Goal: Find specific page/section: Find specific page/section

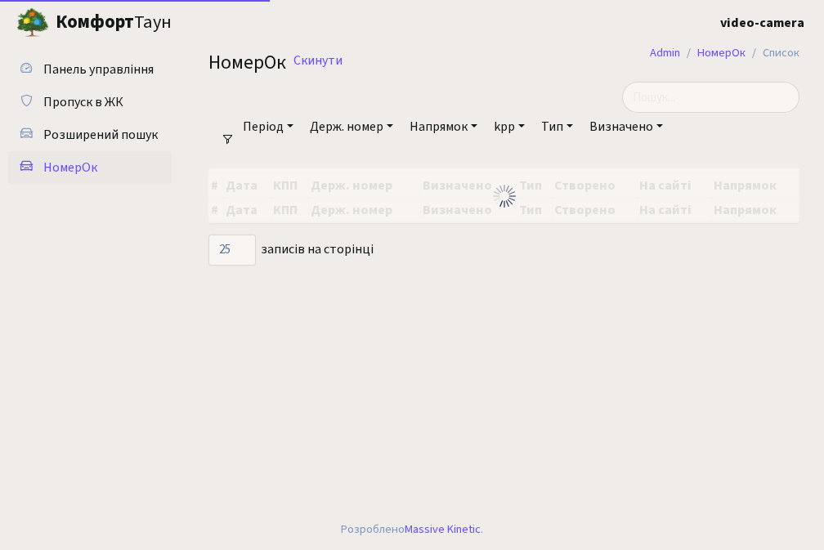
select select "25"
click at [132, 137] on span "Розширений пошук" at bounding box center [100, 135] width 114 height 18
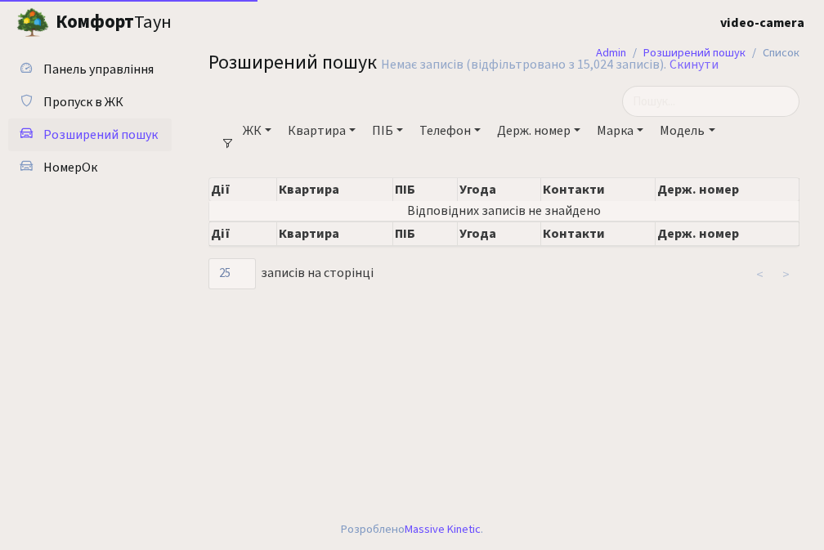
select select "25"
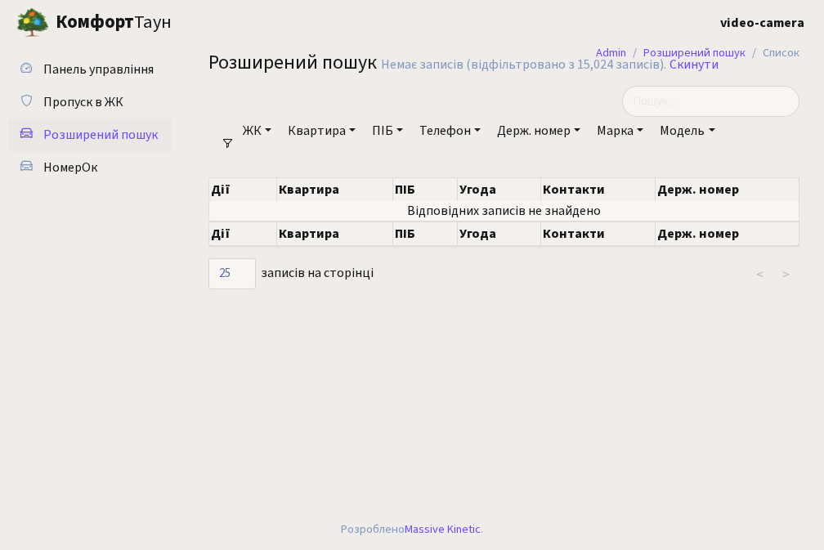
click at [523, 132] on link "Держ. номер" at bounding box center [539, 131] width 96 height 28
type input "1118"
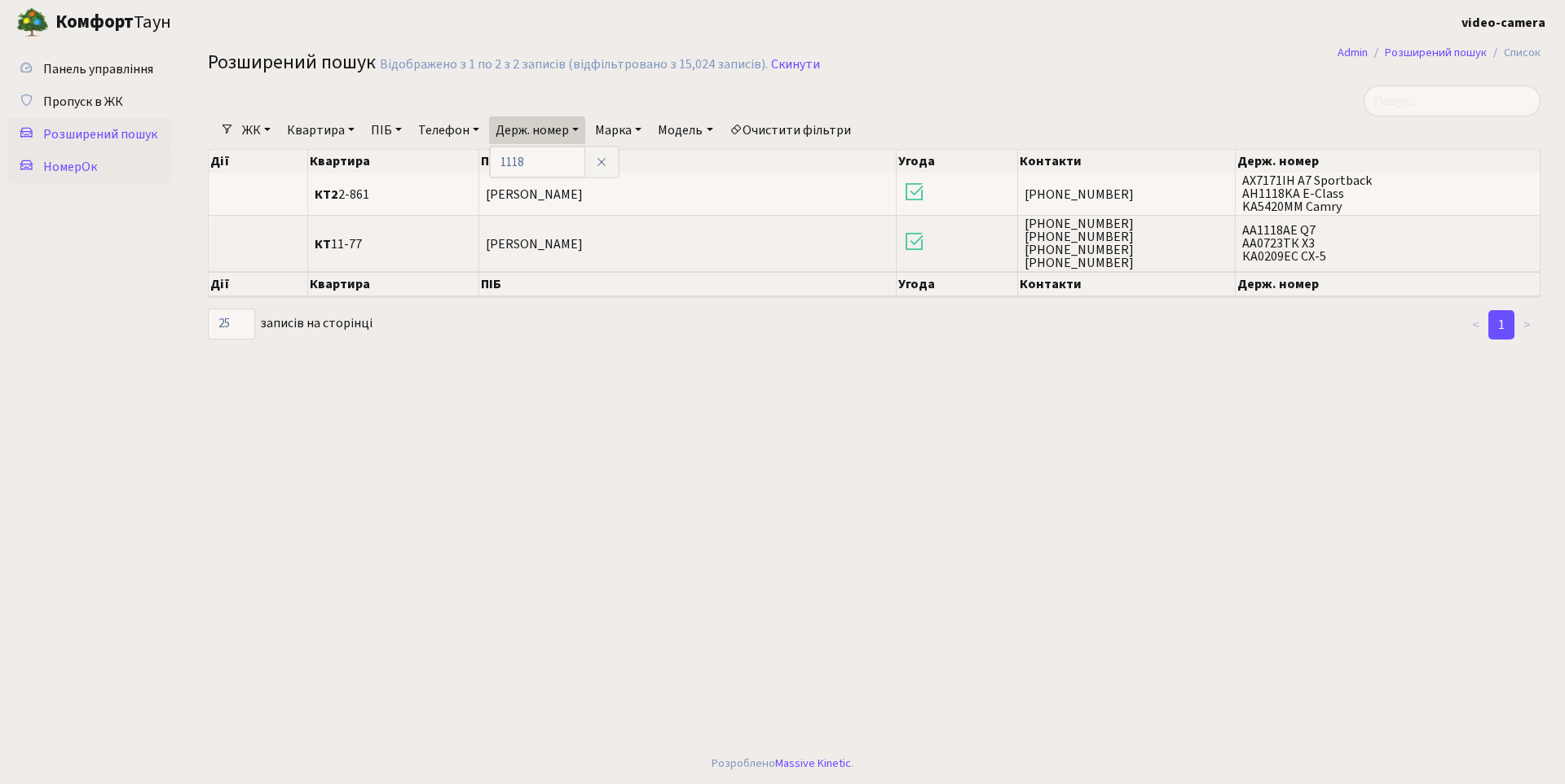
click at [93, 166] on span "НомерОк" at bounding box center [70, 167] width 54 height 18
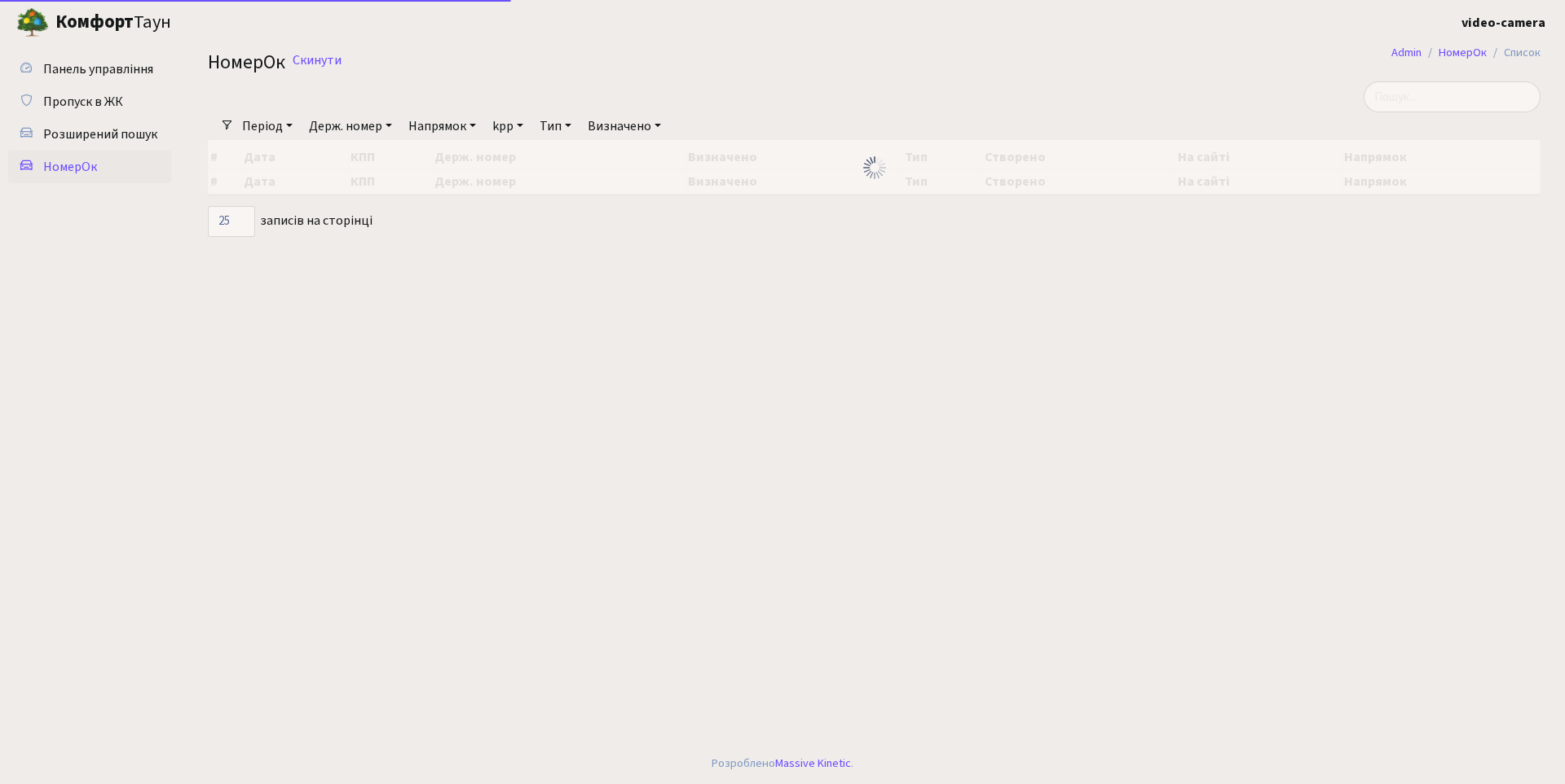
select select "25"
click at [377, 128] on link "Держ. номер" at bounding box center [350, 127] width 96 height 28
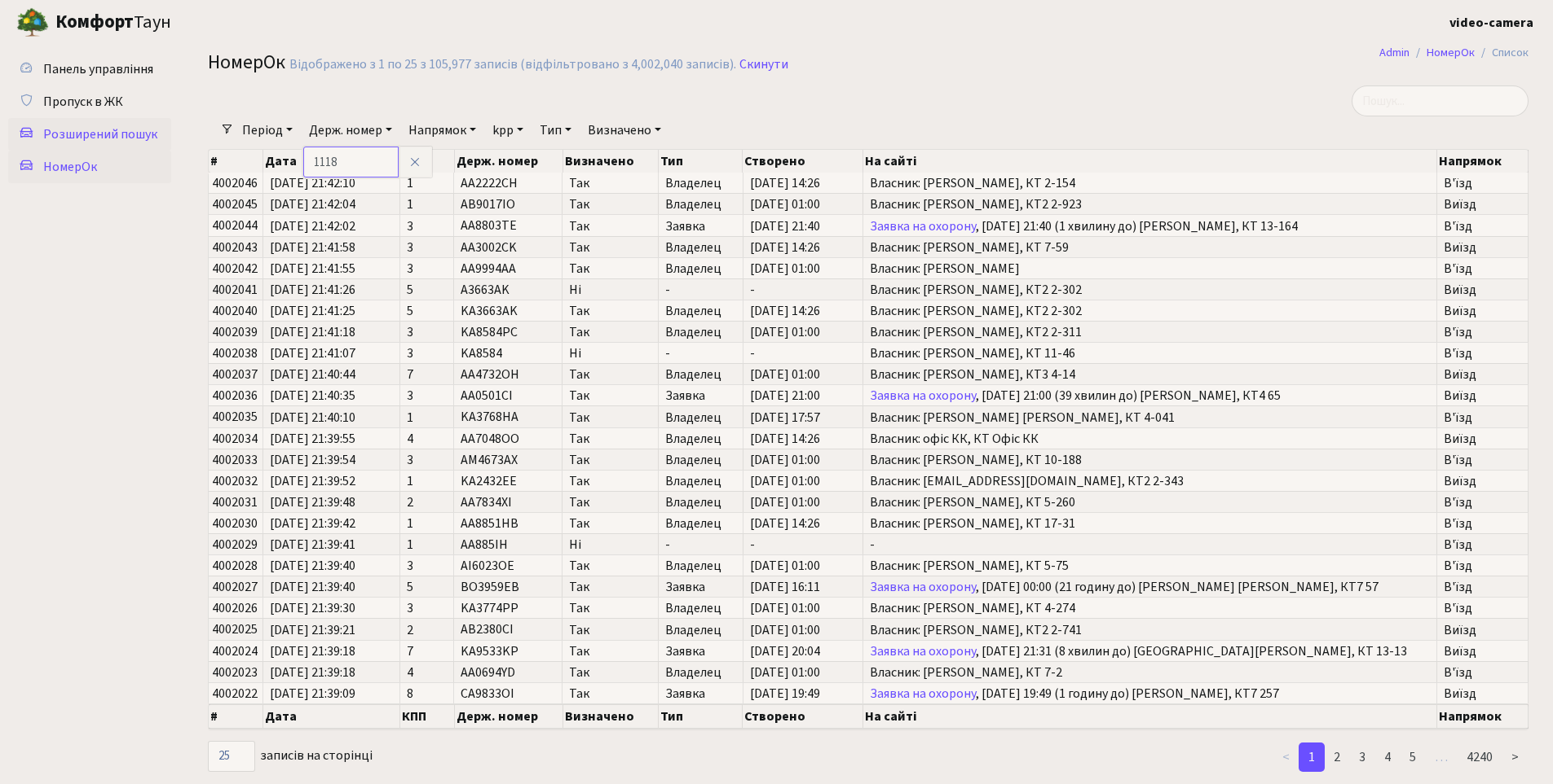
type input "1118"
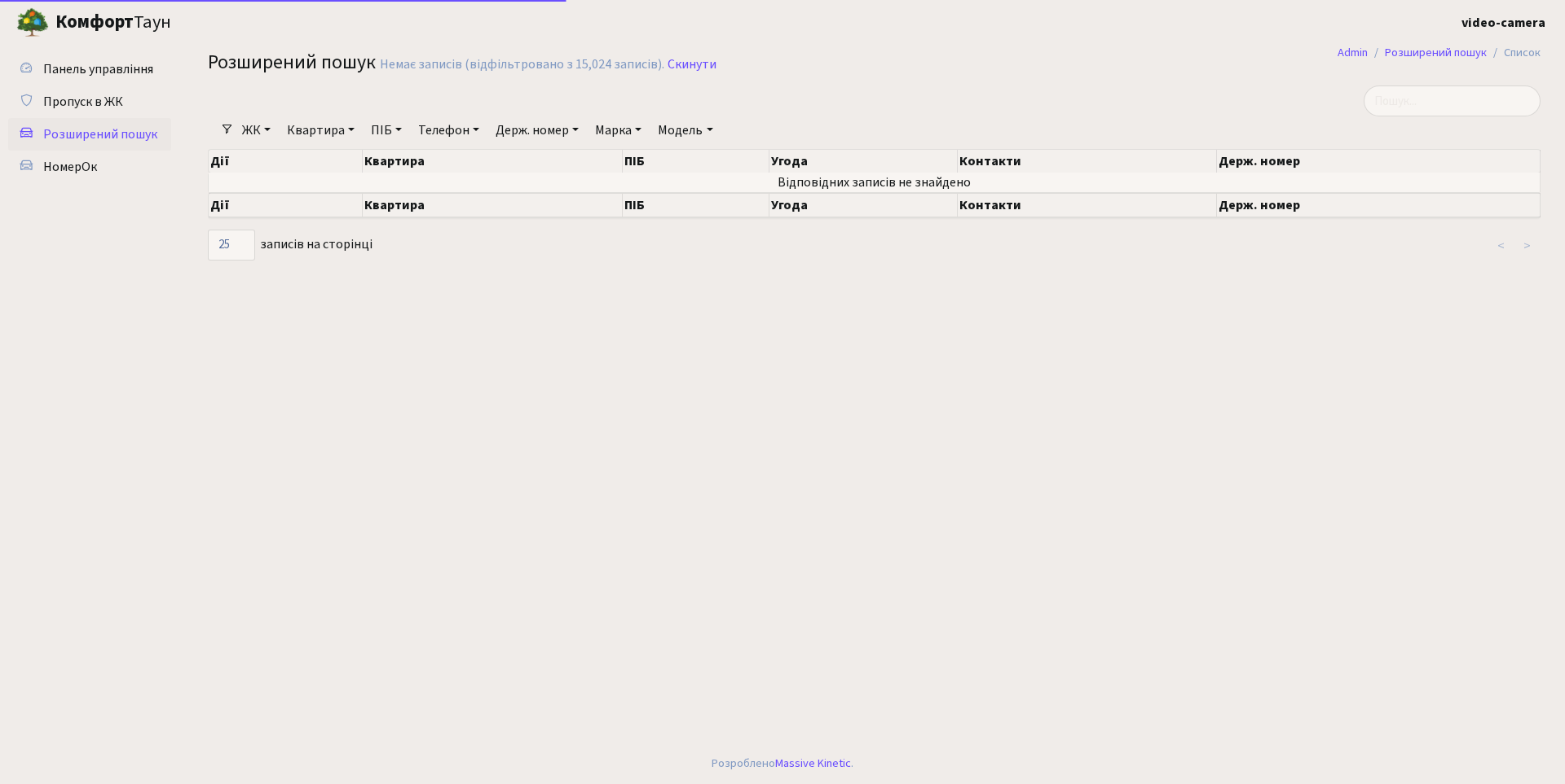
select select "25"
click at [527, 132] on link "Держ. номер" at bounding box center [537, 131] width 96 height 28
click at [531, 164] on input "text" at bounding box center [537, 161] width 96 height 31
type input "1118"
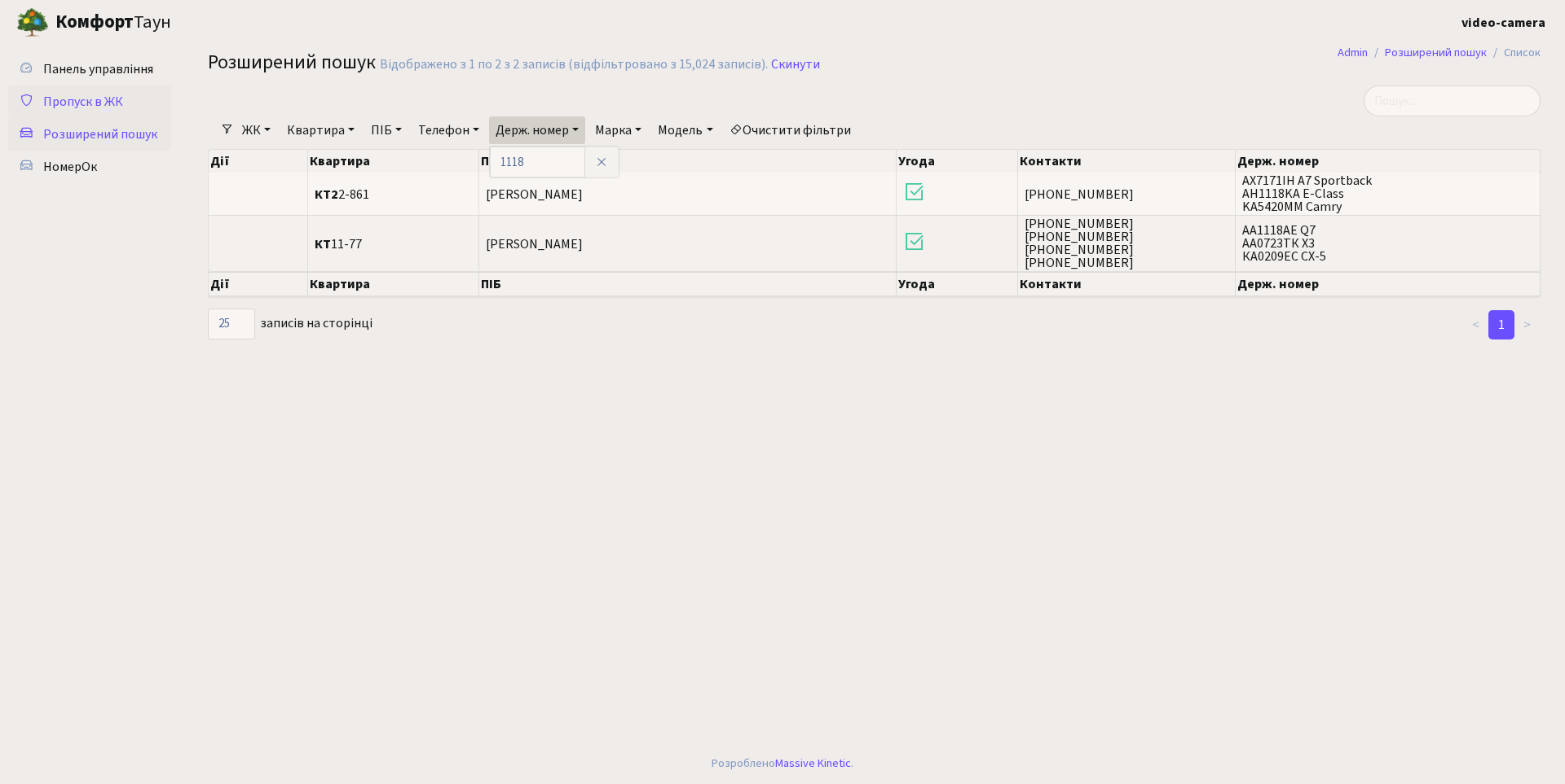
click at [97, 105] on span "Пропуск в ЖК" at bounding box center [83, 102] width 80 height 18
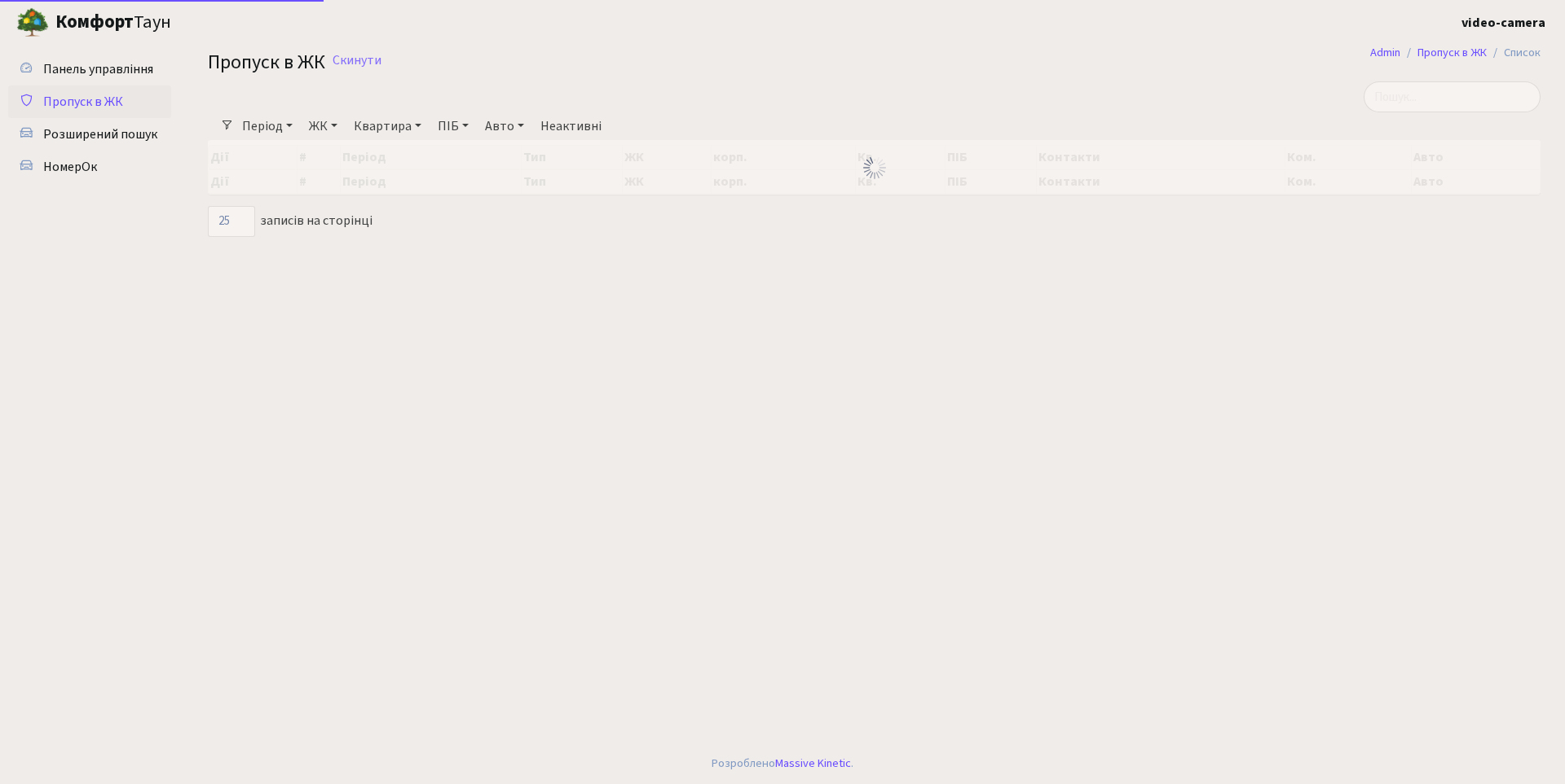
select select "25"
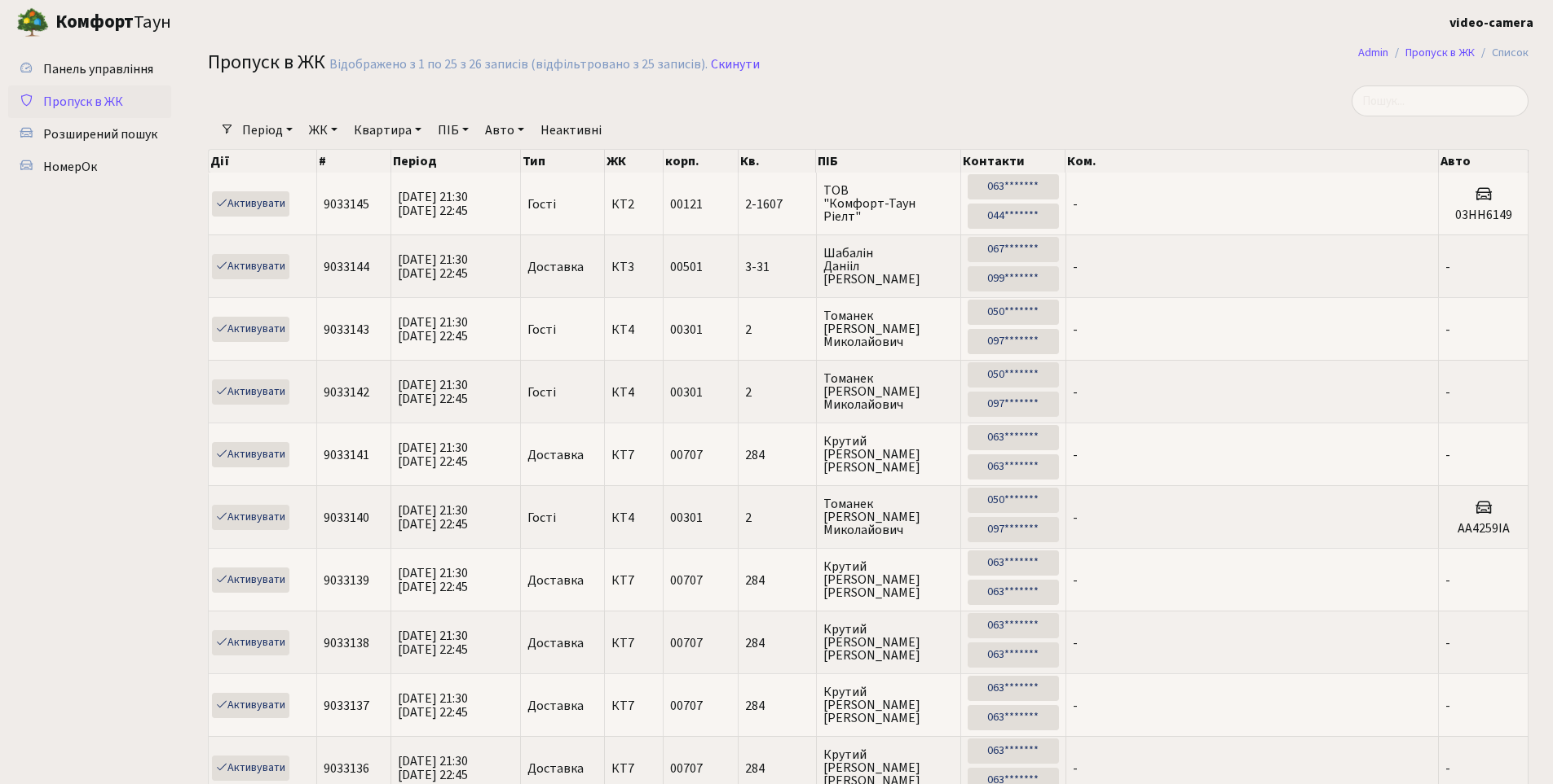
click at [499, 133] on link "Авто" at bounding box center [504, 131] width 52 height 28
type input "1118"
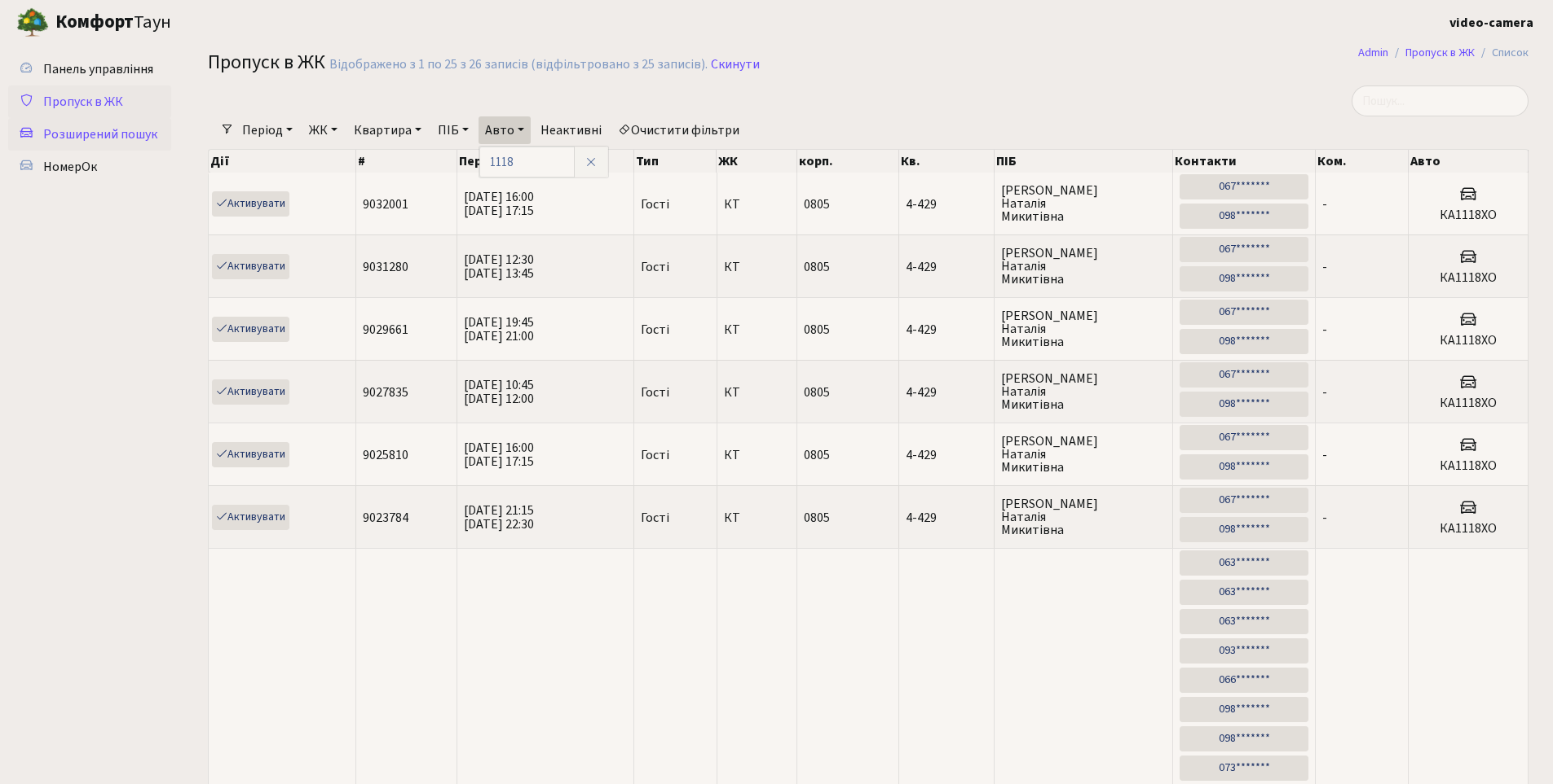
click at [75, 143] on link "Розширений пошук" at bounding box center [90, 134] width 163 height 33
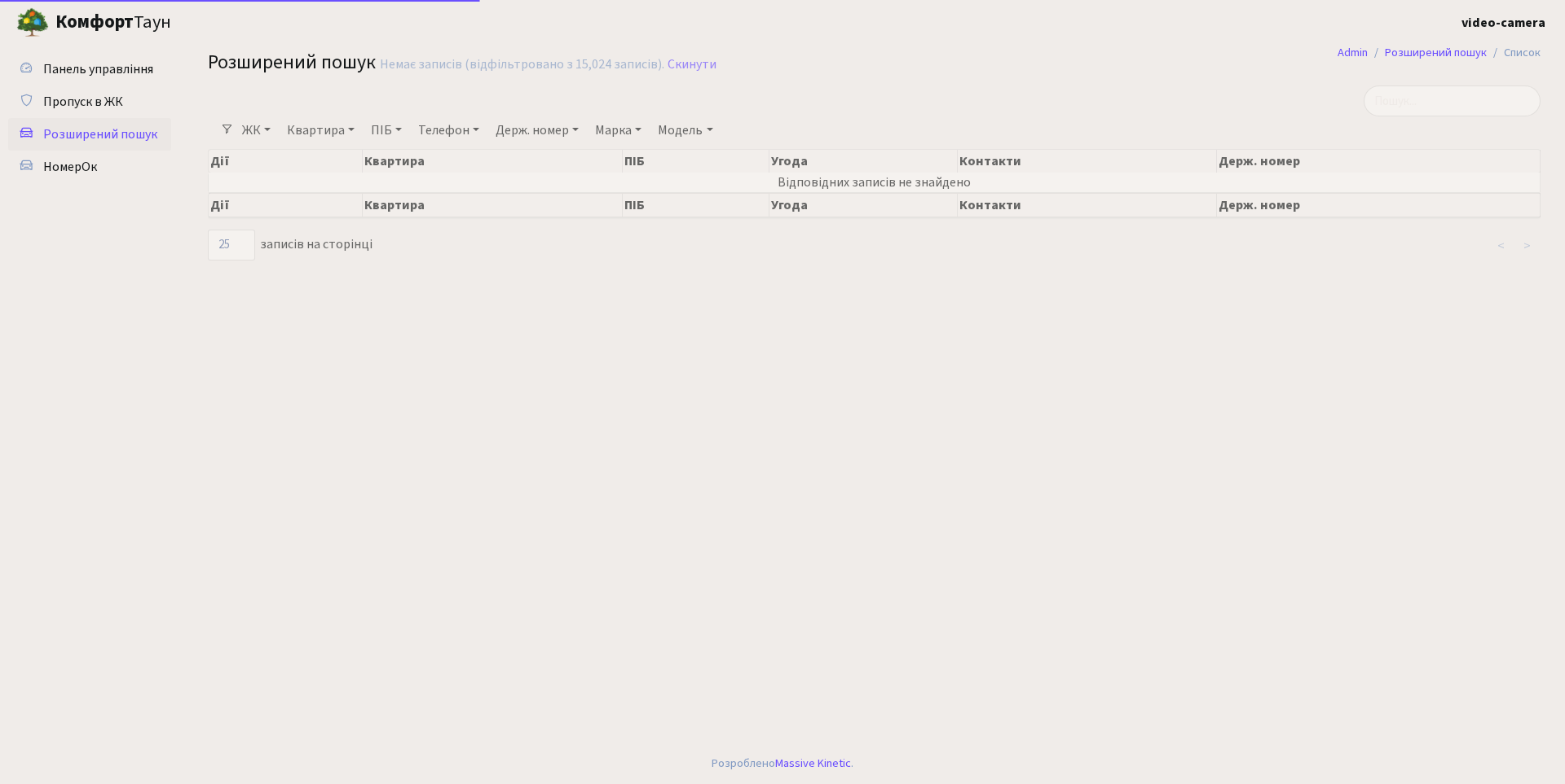
select select "25"
click at [538, 135] on link "Держ. номер" at bounding box center [537, 131] width 96 height 28
type input "8089"
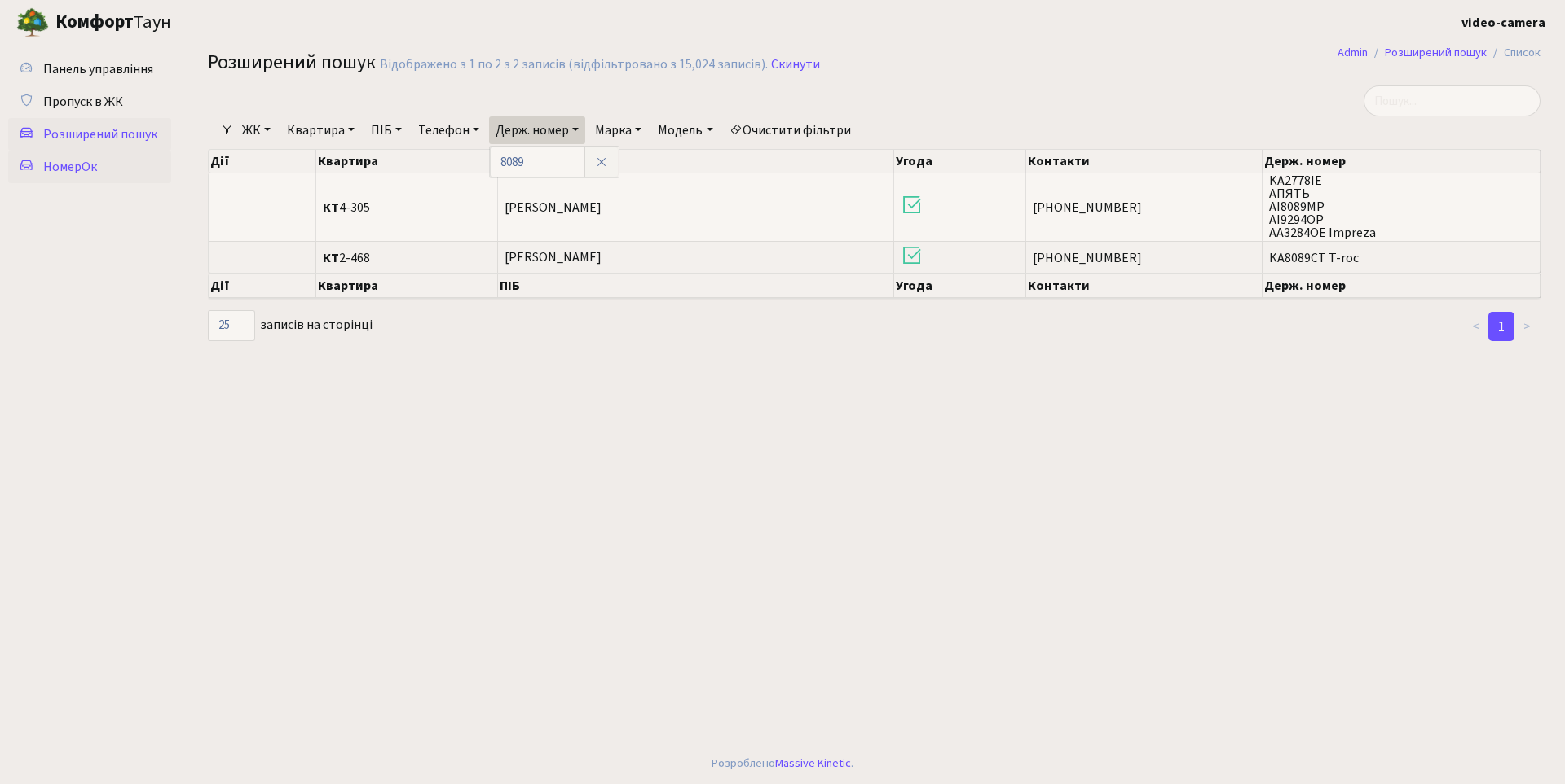
click at [96, 168] on link "НомерОк" at bounding box center [90, 166] width 163 height 33
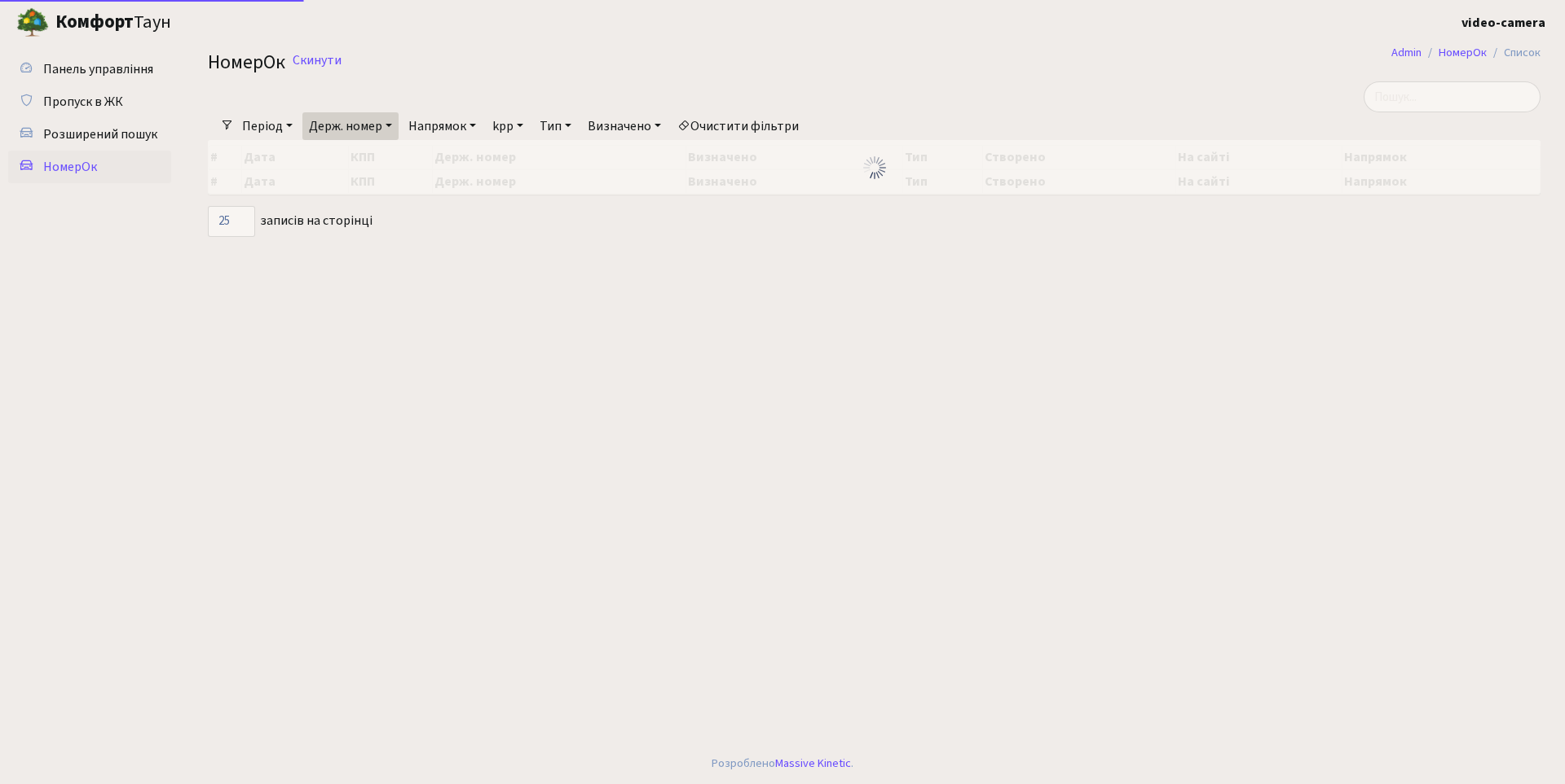
select select "25"
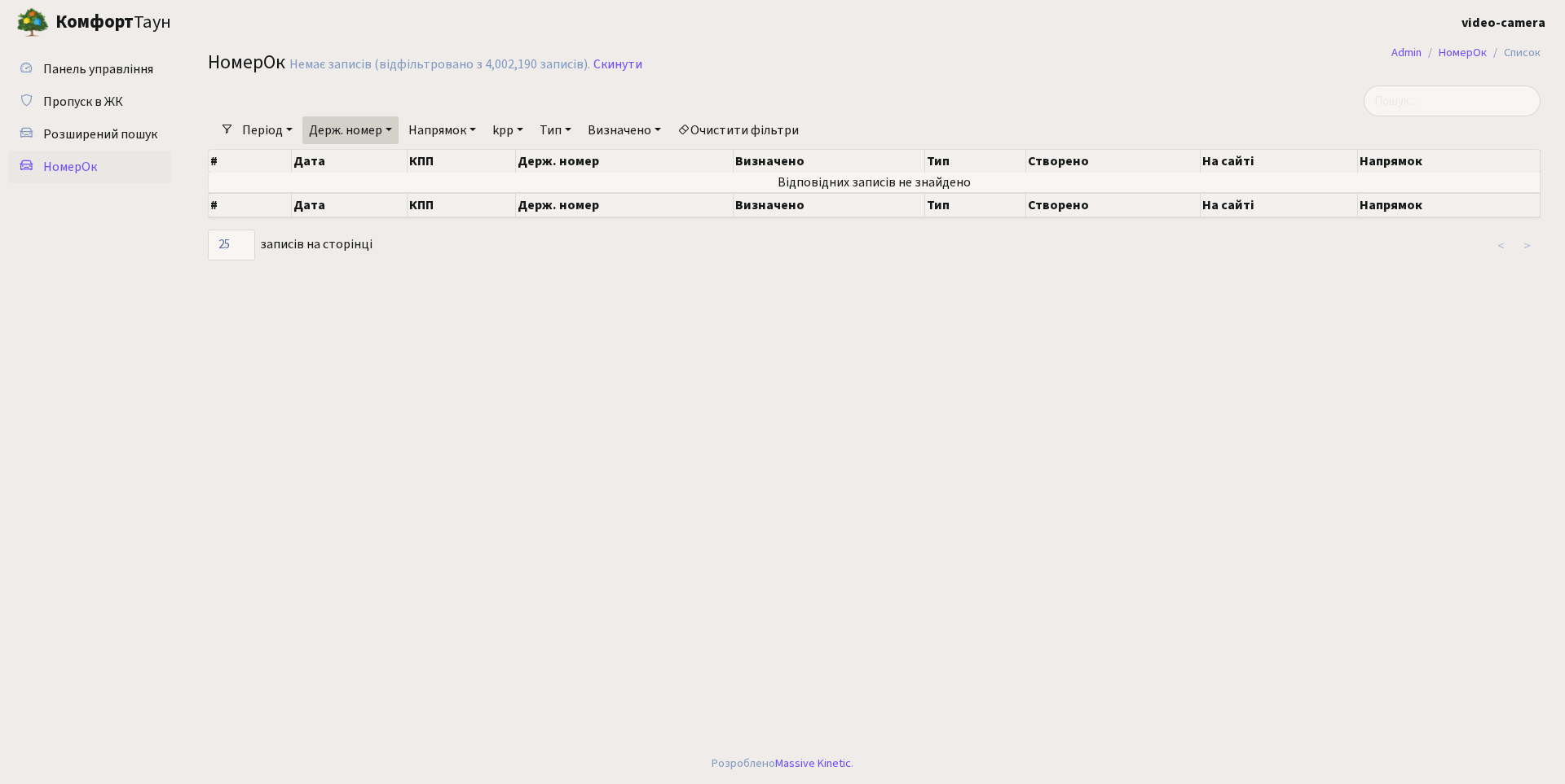
click at [465, 136] on link "Напрямок" at bounding box center [442, 131] width 81 height 28
click at [337, 131] on link "Держ. номер" at bounding box center [350, 131] width 96 height 28
click at [354, 168] on input "1118" at bounding box center [351, 161] width 96 height 31
drag, startPoint x: 312, startPoint y: 169, endPoint x: 298, endPoint y: 171, distance: 14.1
click at [298, 171] on div "Фільтри Період 01.10.2025 - 01.10.2025 Держ. номер 1118 Напрямок - В'їзд Виїзд …" at bounding box center [873, 173] width 1357 height 176
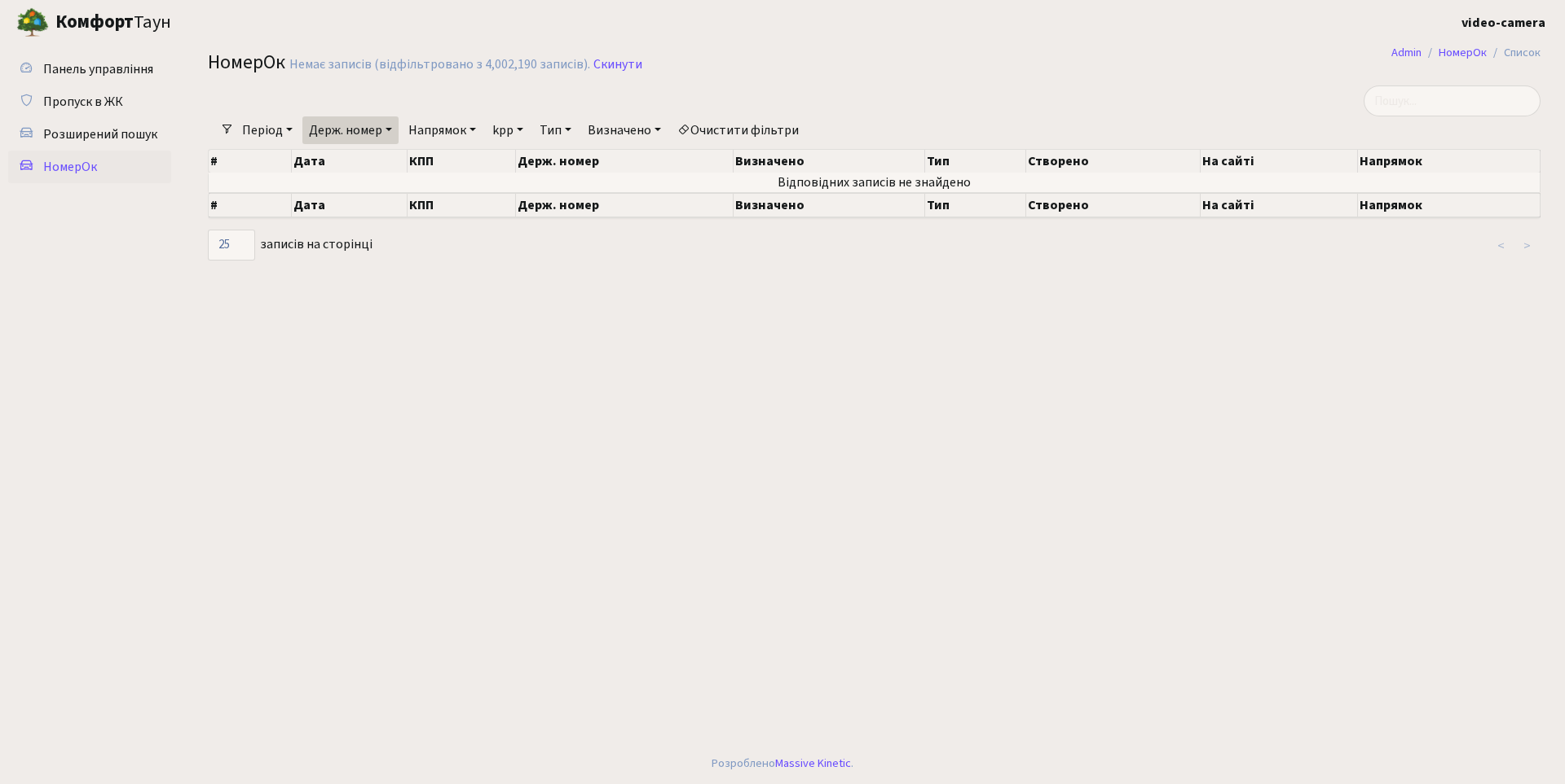
click at [359, 136] on link "Держ. номер" at bounding box center [350, 131] width 96 height 28
type input "8089"
click at [104, 101] on span "Пропуск в ЖК" at bounding box center [83, 102] width 80 height 18
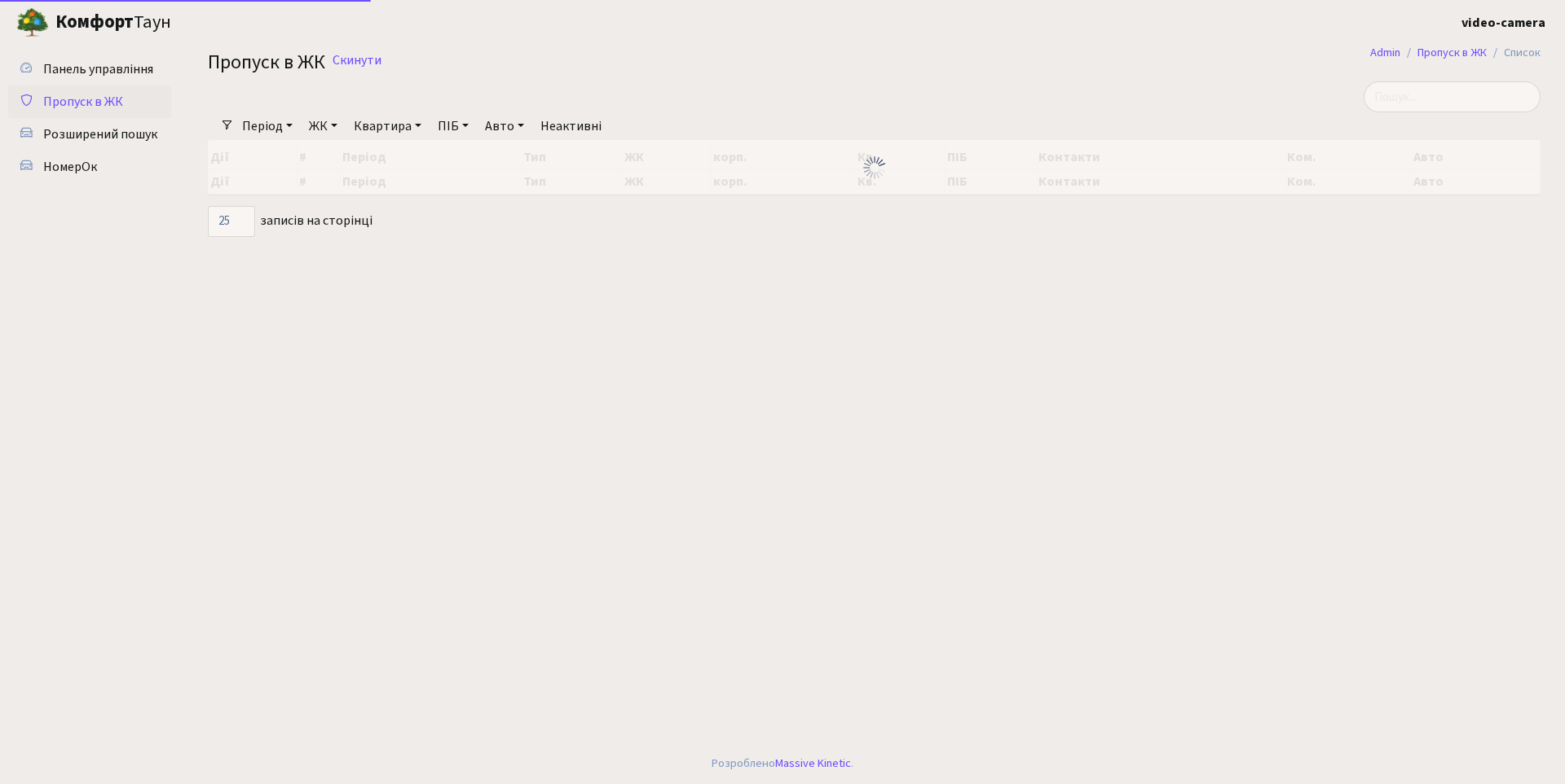
select select "25"
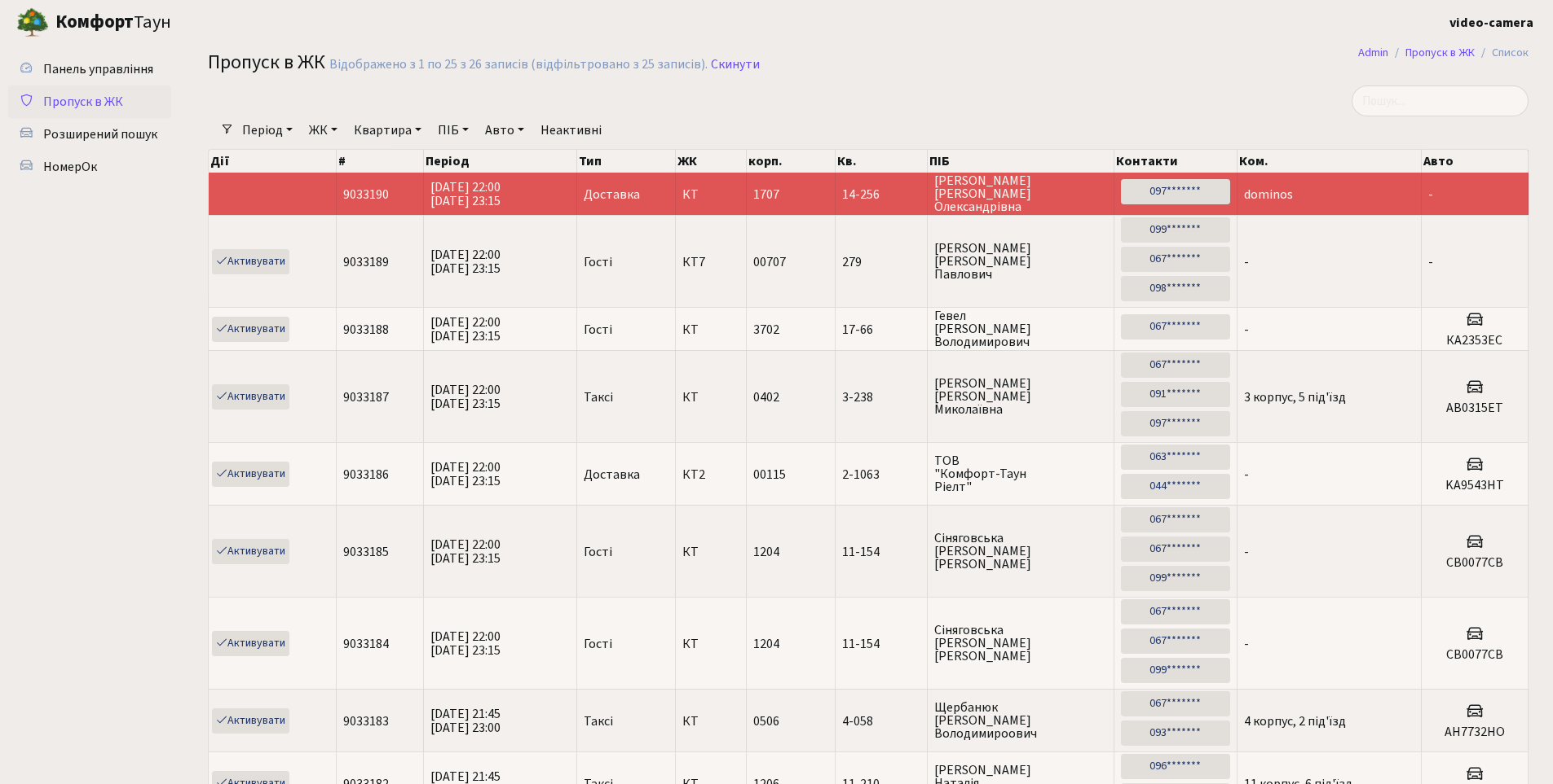
click at [493, 131] on link "Авто" at bounding box center [504, 131] width 52 height 28
type input "8089"
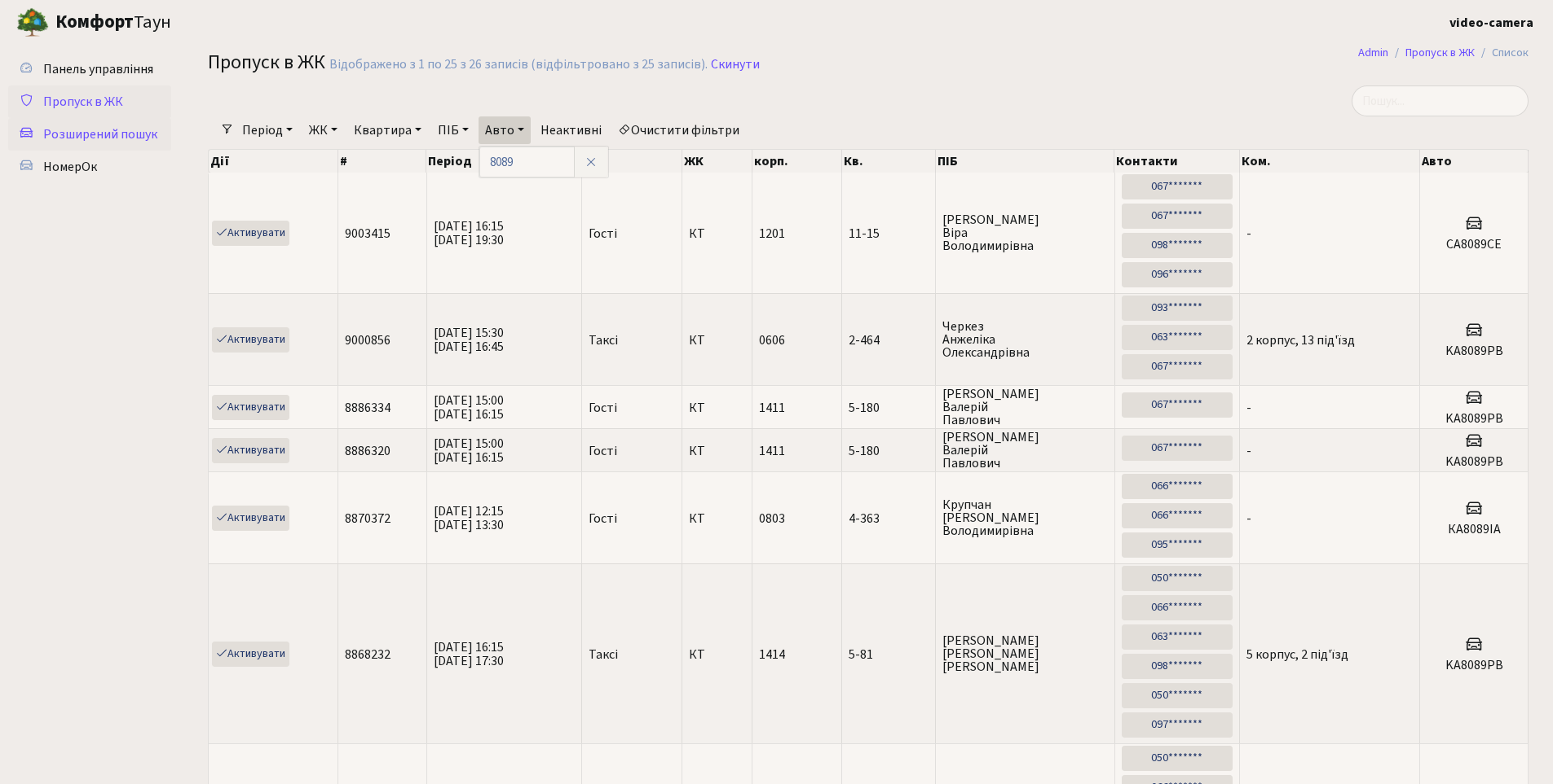
click at [141, 140] on span "Розширений пошук" at bounding box center [100, 134] width 114 height 18
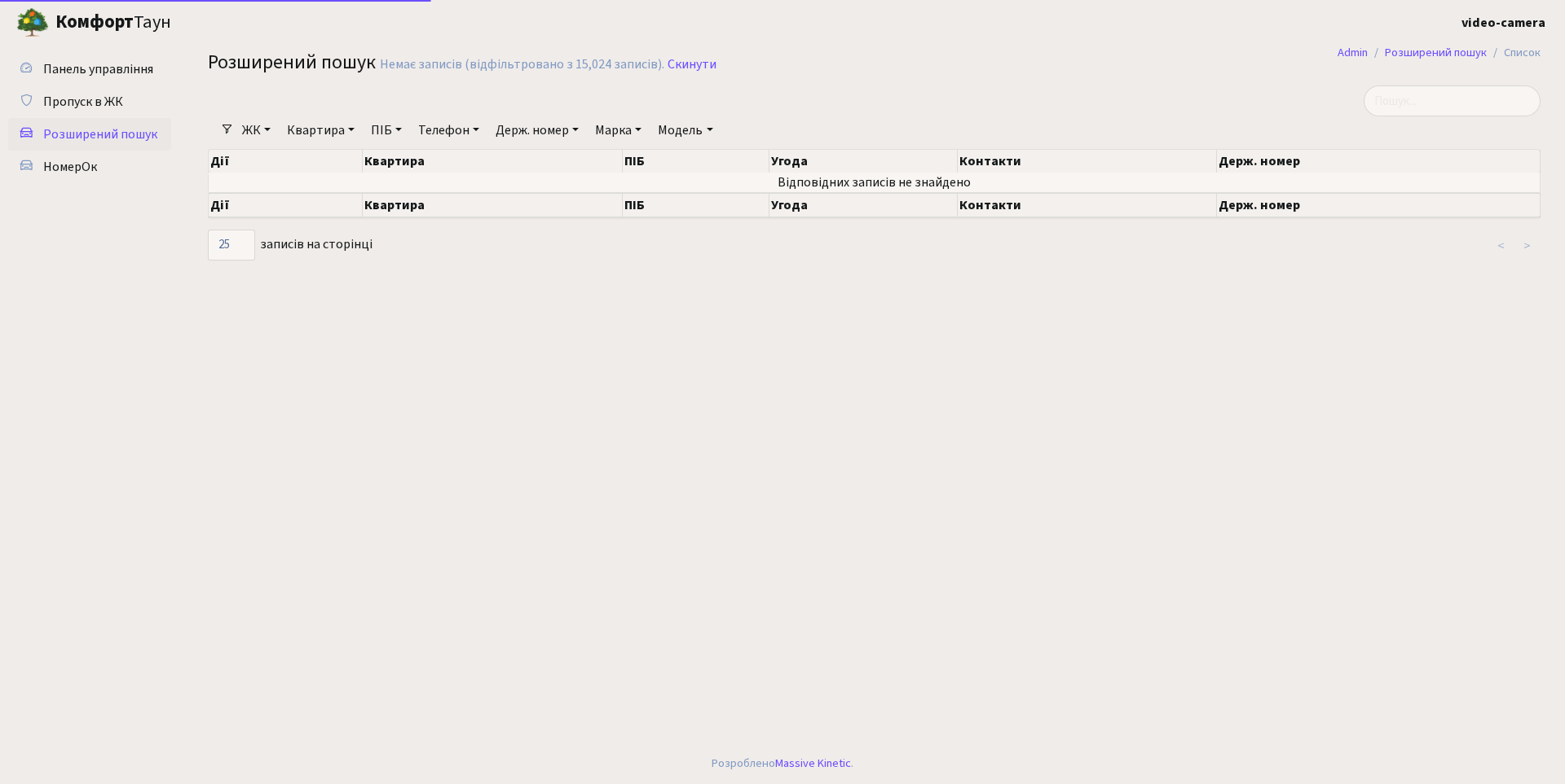
select select "25"
